Goal: Subscribe to service/newsletter

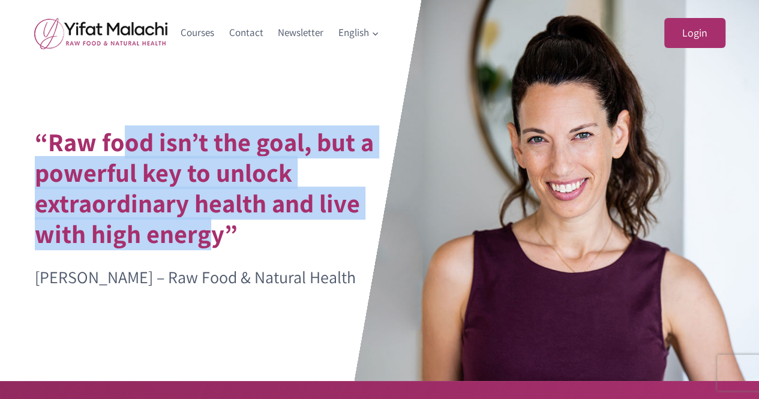
drag, startPoint x: 128, startPoint y: 137, endPoint x: 203, endPoint y: 228, distance: 117.2
click at [203, 228] on h1 "“Raw food isn’t the goal, but a powerful key to unlock extraordinary health and…" at bounding box center [220, 188] width 370 height 122
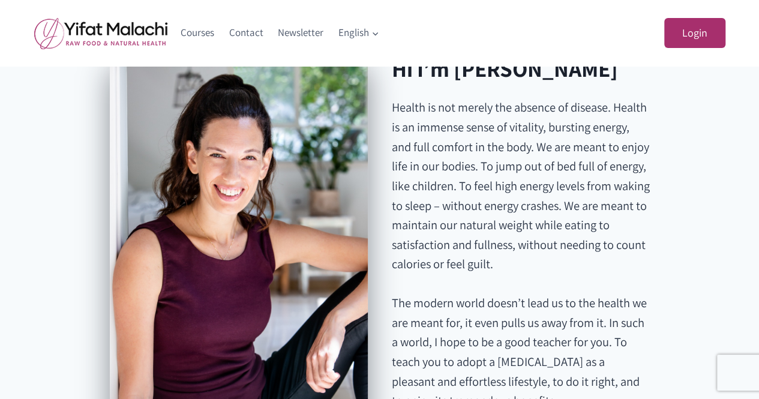
scroll to position [1883, 0]
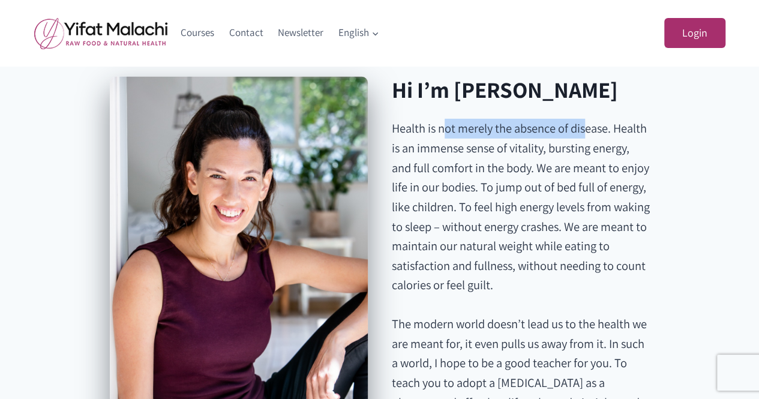
drag, startPoint x: 447, startPoint y: 141, endPoint x: 586, endPoint y: 146, distance: 139.4
click at [586, 146] on p "Health is not merely the absence of disease. Health is an immense sense of vita…" at bounding box center [521, 207] width 258 height 176
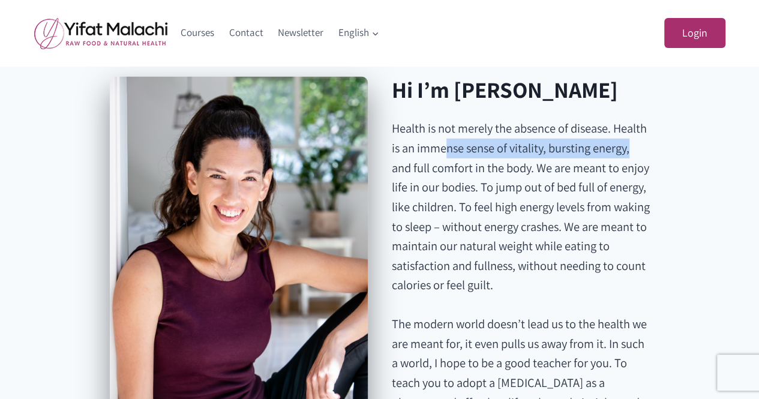
drag, startPoint x: 444, startPoint y: 165, endPoint x: 638, endPoint y: 175, distance: 193.5
click at [638, 175] on p "Health is not merely the absence of disease. Health is an immense sense of vita…" at bounding box center [521, 207] width 258 height 176
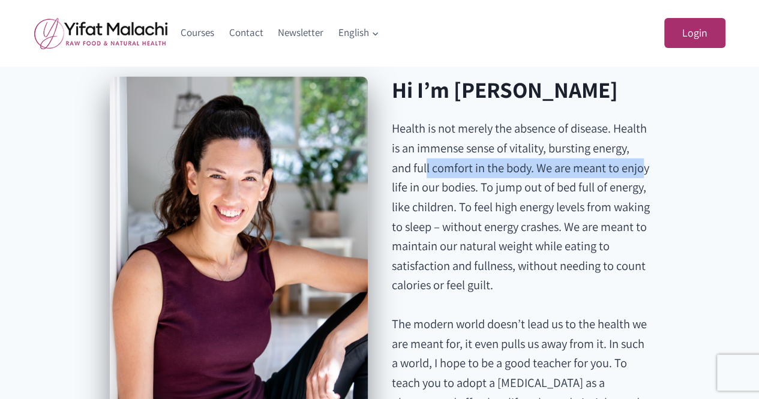
drag, startPoint x: 428, startPoint y: 179, endPoint x: 652, endPoint y: 184, distance: 224.0
click at [652, 184] on div "Hi I’m Yifat Malachi Health is not merely the absence of disease. Health is an …" at bounding box center [380, 272] width 690 height 420
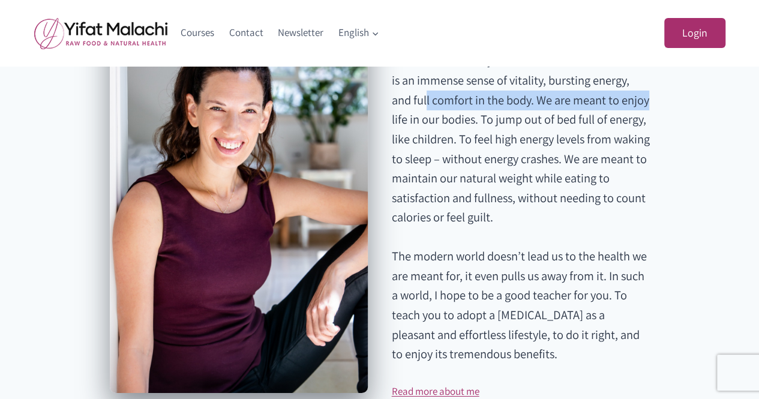
scroll to position [1954, 0]
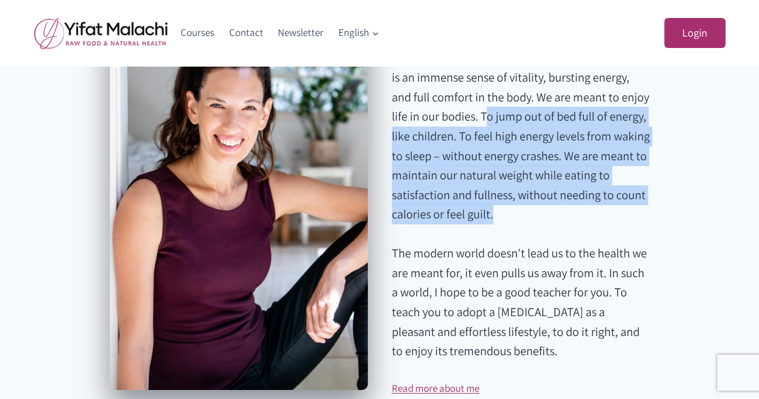
drag, startPoint x: 484, startPoint y: 134, endPoint x: 574, endPoint y: 249, distance: 145.4
click at [574, 249] on div "Hi I’m Yifat Malachi Health is not merely the absence of disease. Health is an …" at bounding box center [521, 201] width 258 height 391
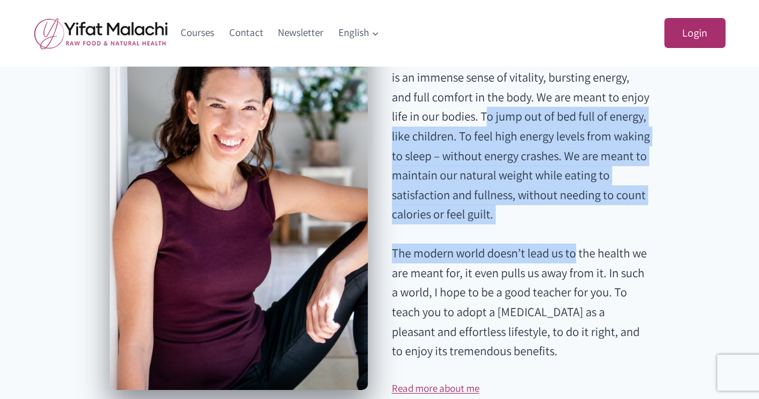
click at [574, 249] on div "Hi I’m Yifat Malachi Health is not merely the absence of disease. Health is an …" at bounding box center [521, 201] width 258 height 391
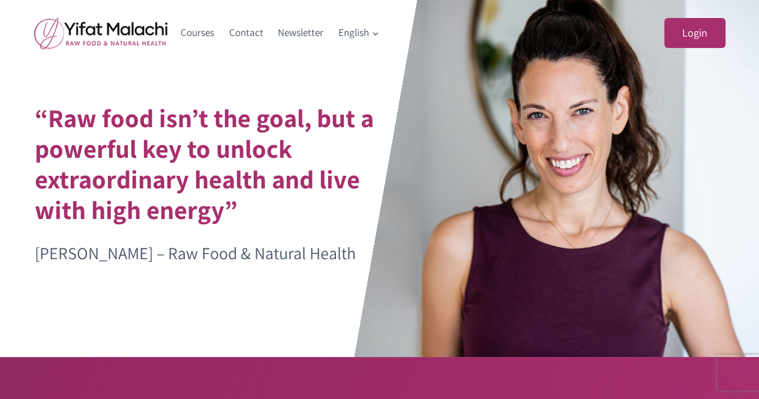
scroll to position [0, 0]
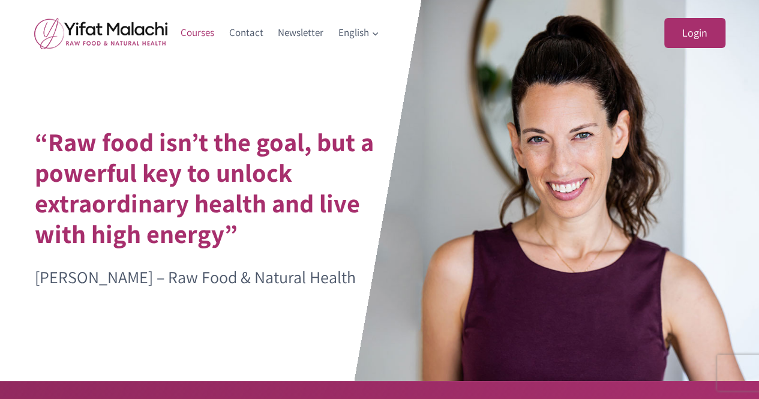
click at [190, 28] on link "Courses" at bounding box center [197, 33] width 49 height 29
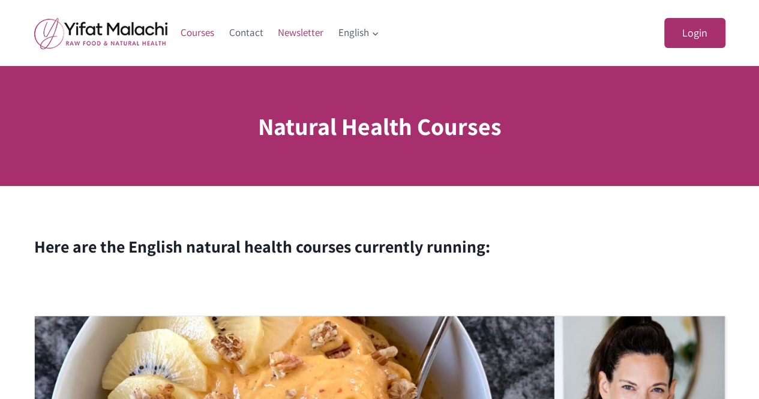
click at [293, 29] on link "Newsletter" at bounding box center [301, 33] width 61 height 29
